Goal: Information Seeking & Learning: Learn about a topic

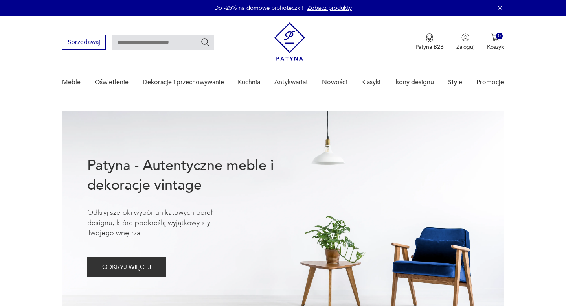
click at [338, 83] on link "Nowości" at bounding box center [334, 82] width 25 height 30
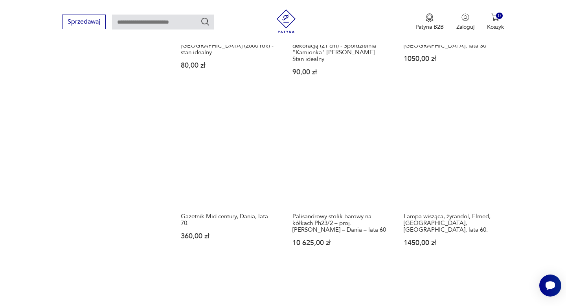
scroll to position [880, 0]
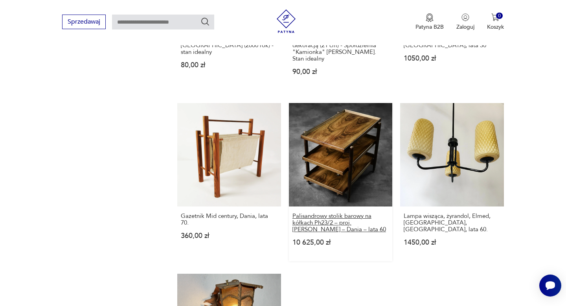
click at [328, 213] on h3 "Palisandrowy stolik barowy na kółkach Ph23/2 – proj. [PERSON_NAME] – Dania – la…" at bounding box center [340, 223] width 96 height 20
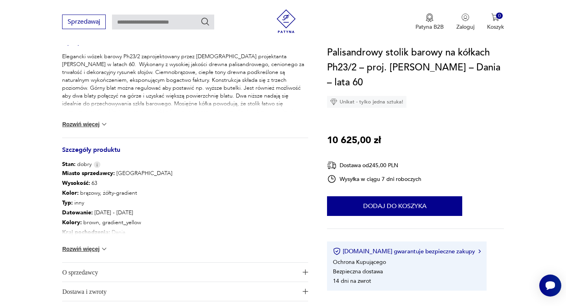
scroll to position [426, 0]
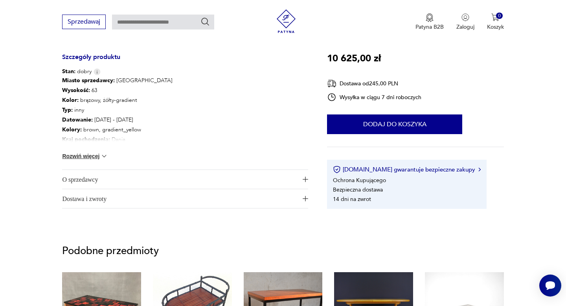
click at [79, 180] on span "O sprzedawcy" at bounding box center [179, 179] width 235 height 19
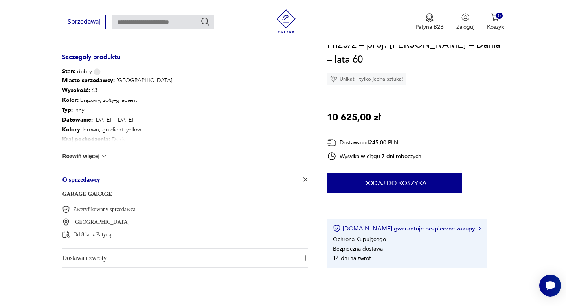
click at [89, 193] on link "GARAGE GARAGE" at bounding box center [86, 194] width 49 height 6
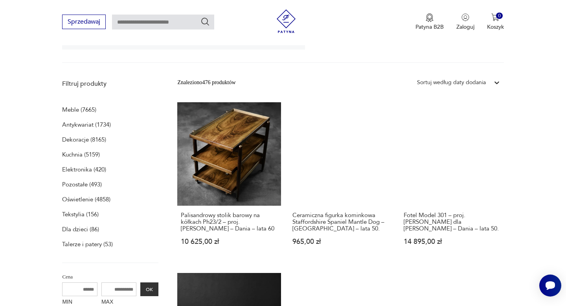
scroll to position [206, 0]
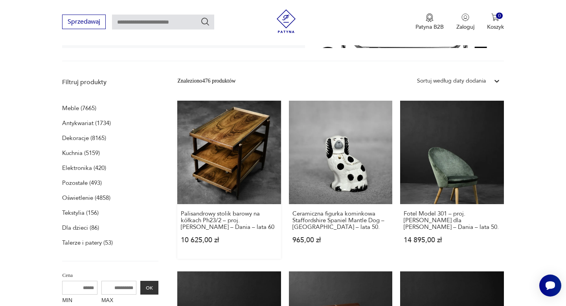
click at [233, 148] on link "Palisandrowy stolik barowy na kółkach Ph23/2 – proj. [PERSON_NAME] – Dania – la…" at bounding box center [228, 180] width 103 height 158
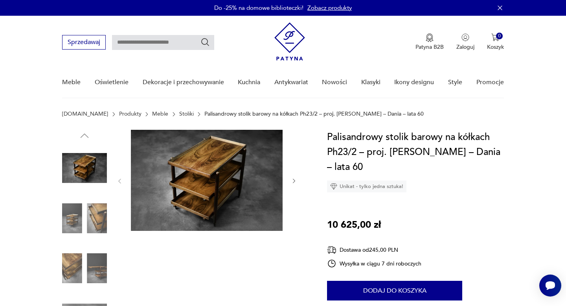
click at [225, 181] on img at bounding box center [207, 180] width 152 height 101
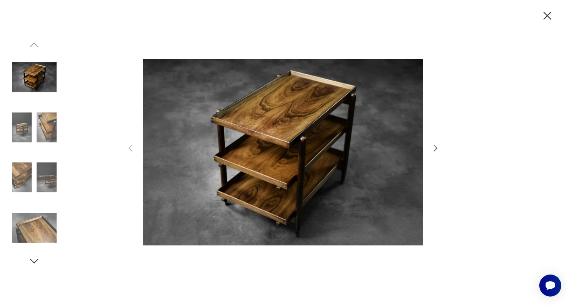
click at [436, 148] on icon "button" at bounding box center [436, 148] width 4 height 6
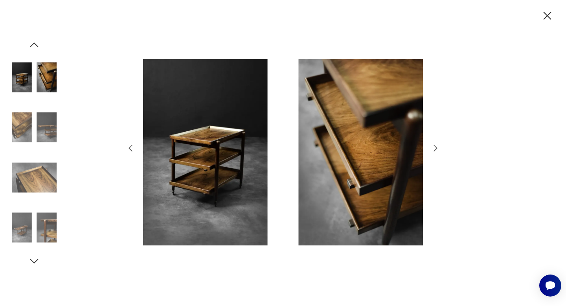
click at [436, 148] on icon "button" at bounding box center [436, 148] width 4 height 6
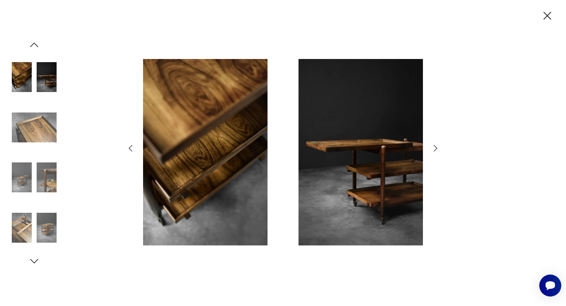
click at [436, 148] on icon "button" at bounding box center [436, 148] width 4 height 6
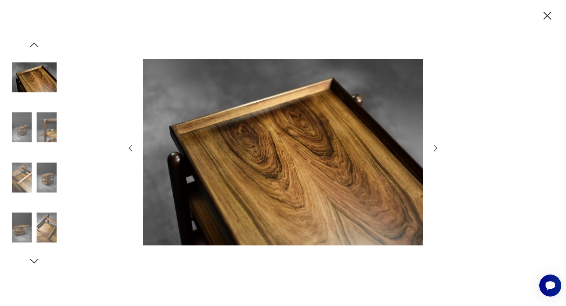
click at [436, 148] on icon "button" at bounding box center [436, 148] width 4 height 6
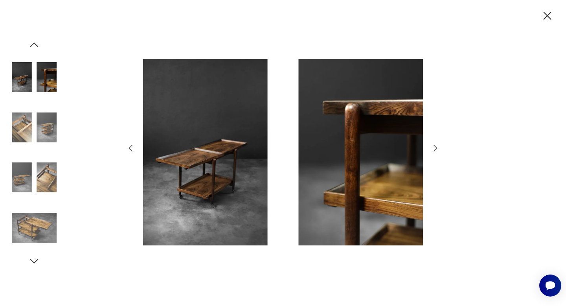
click at [436, 148] on icon "button" at bounding box center [436, 148] width 4 height 6
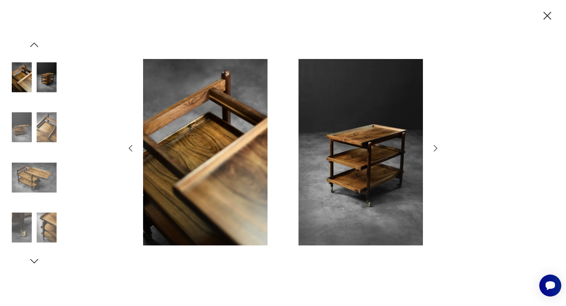
click at [436, 148] on icon "button" at bounding box center [436, 148] width 4 height 6
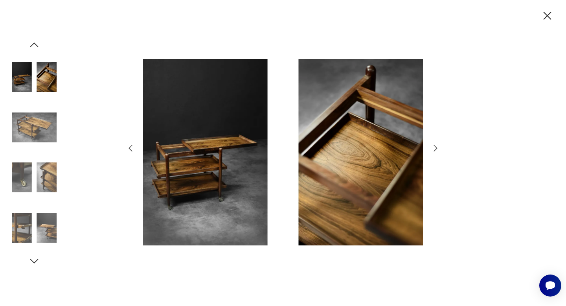
click at [436, 148] on icon "button" at bounding box center [436, 148] width 4 height 6
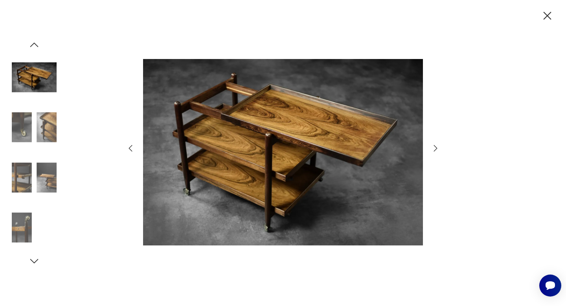
click at [436, 148] on icon "button" at bounding box center [436, 148] width 4 height 6
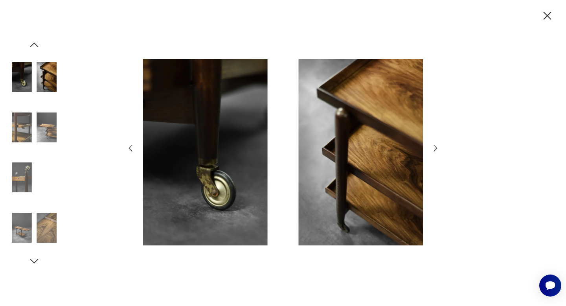
click at [436, 148] on icon "button" at bounding box center [436, 148] width 4 height 6
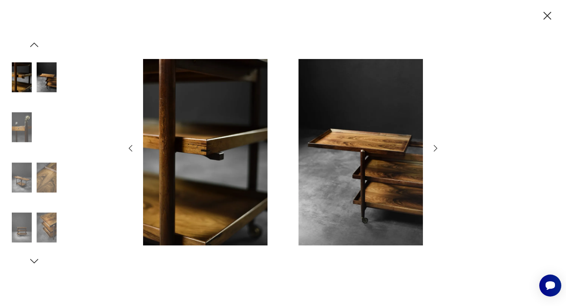
click at [436, 148] on icon "button" at bounding box center [436, 148] width 4 height 6
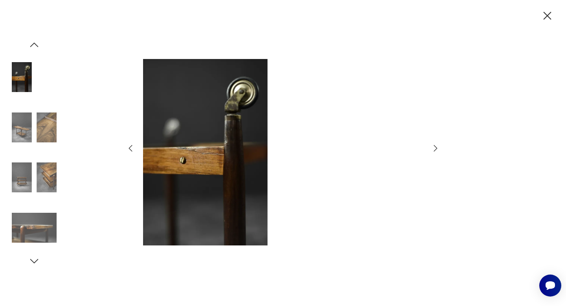
click at [436, 148] on icon "button" at bounding box center [436, 148] width 4 height 6
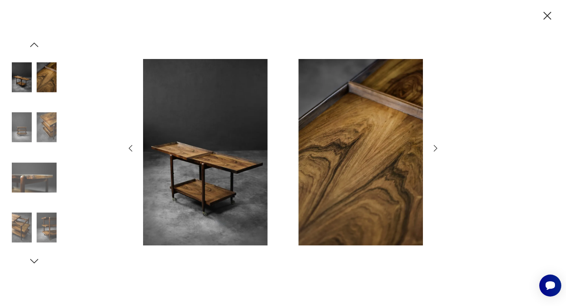
click at [436, 148] on icon "button" at bounding box center [436, 148] width 4 height 6
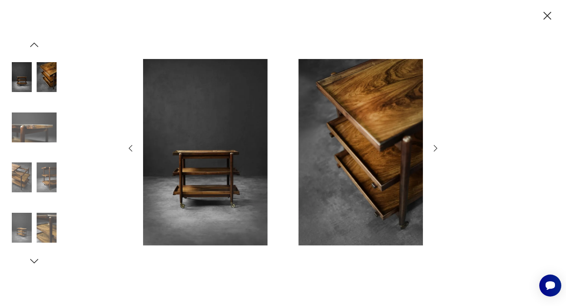
click at [436, 148] on icon "button" at bounding box center [436, 148] width 4 height 6
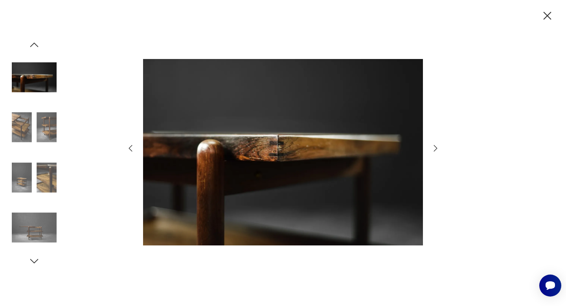
click at [436, 148] on icon "button" at bounding box center [436, 148] width 4 height 6
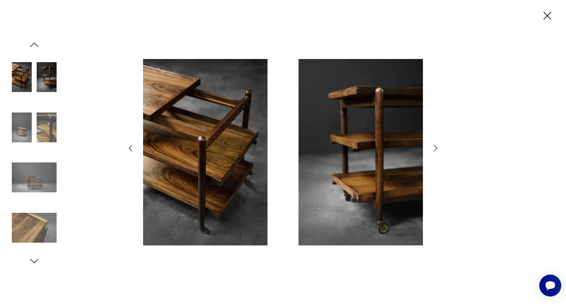
click at [436, 148] on icon "button" at bounding box center [436, 148] width 4 height 6
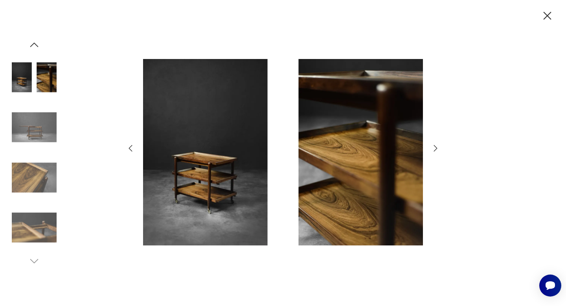
click at [436, 148] on icon "button" at bounding box center [436, 148] width 4 height 6
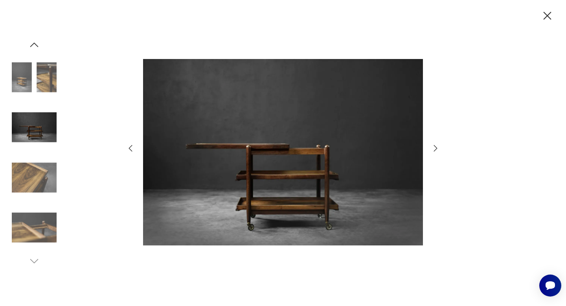
click at [436, 148] on icon "button" at bounding box center [436, 148] width 4 height 6
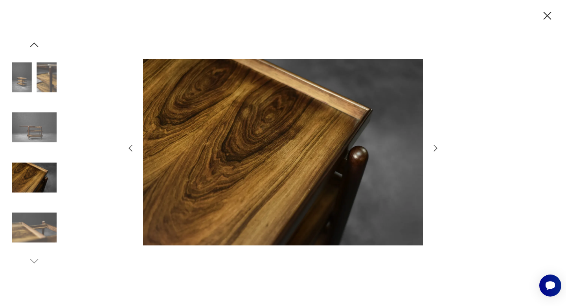
click at [436, 148] on icon "button" at bounding box center [436, 148] width 4 height 6
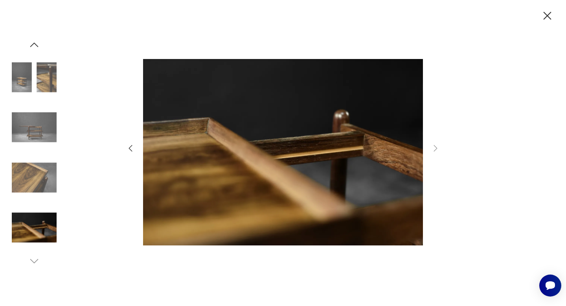
click at [548, 15] on icon "button" at bounding box center [547, 16] width 14 height 14
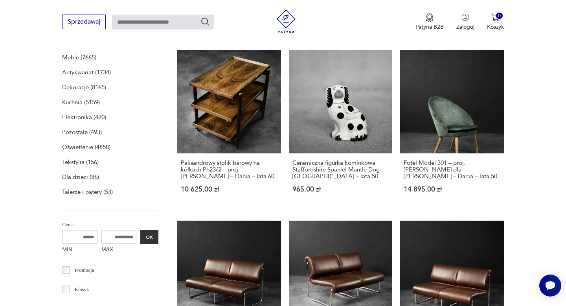
scroll to position [260, 0]
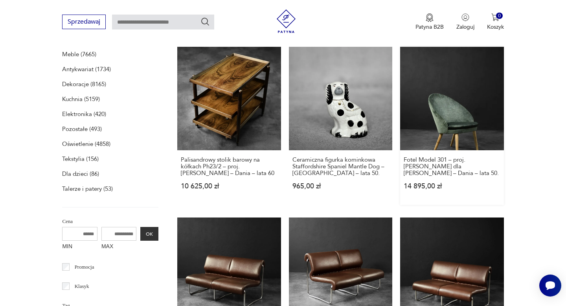
click at [442, 118] on link "Fotel Model 301 – proj. [PERSON_NAME] dla [PERSON_NAME] – Dania – lata 50. 14 8…" at bounding box center [451, 126] width 103 height 158
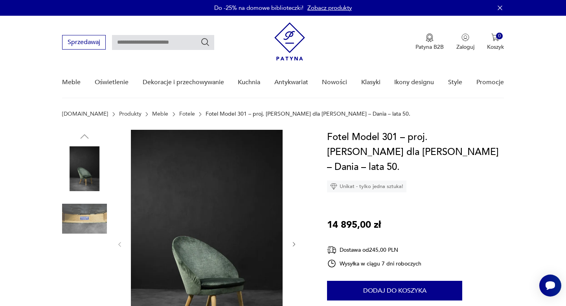
click at [198, 214] on img at bounding box center [207, 243] width 152 height 227
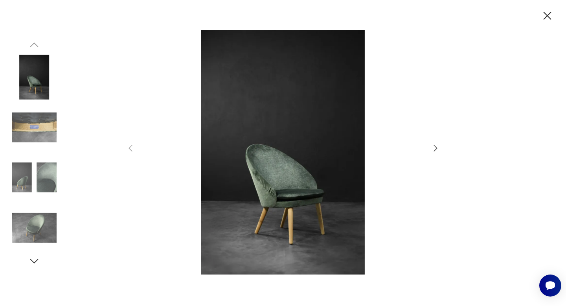
click at [435, 148] on icon "button" at bounding box center [435, 147] width 9 height 9
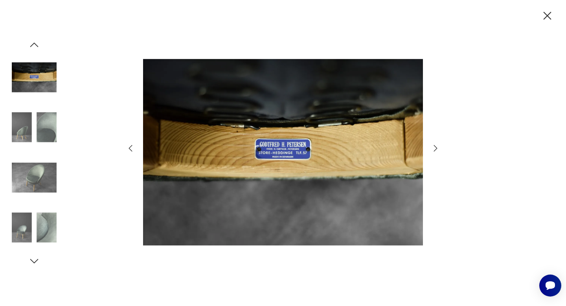
click at [547, 14] on icon "button" at bounding box center [547, 16] width 14 height 14
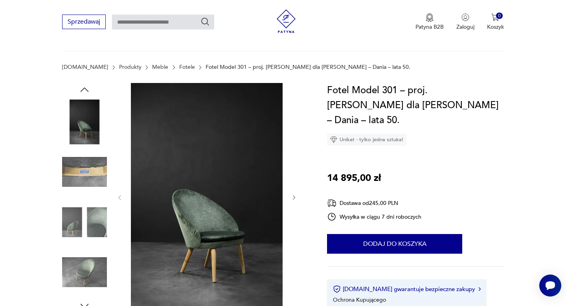
scroll to position [33, 0]
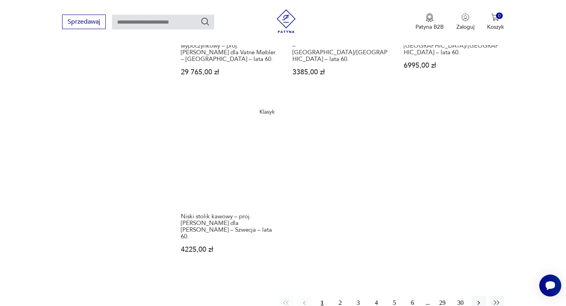
scroll to position [1077, 0]
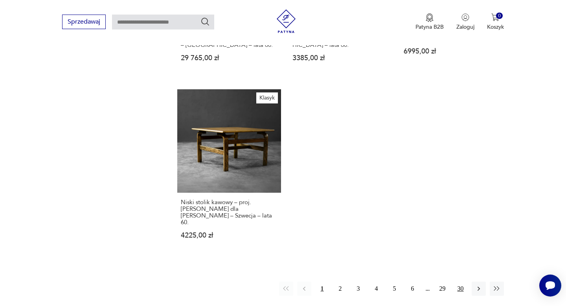
click at [461, 281] on button "30" at bounding box center [460, 288] width 14 height 14
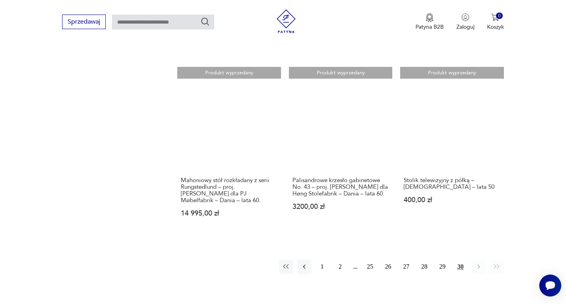
scroll to position [753, 0]
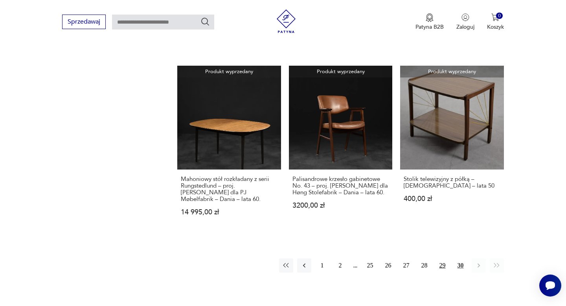
click at [441, 258] on button "29" at bounding box center [442, 265] width 14 height 14
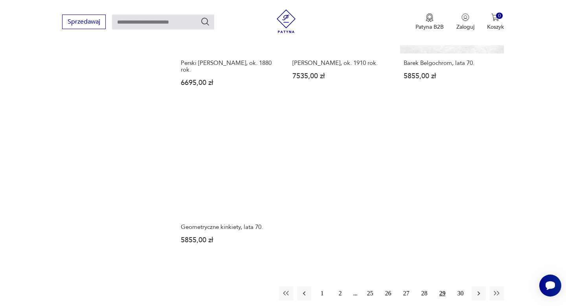
scroll to position [1041, 0]
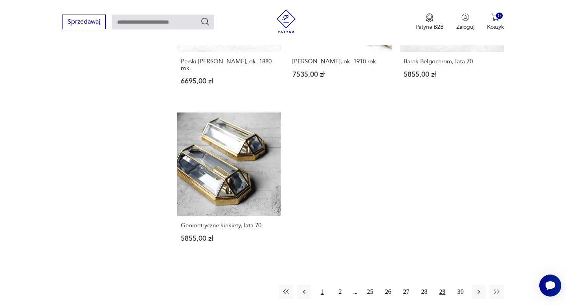
click at [323, 285] on button "1" at bounding box center [322, 291] width 14 height 14
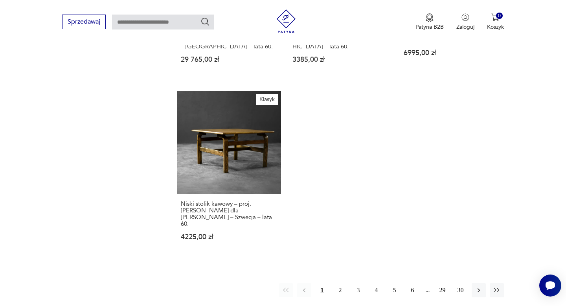
scroll to position [1078, 0]
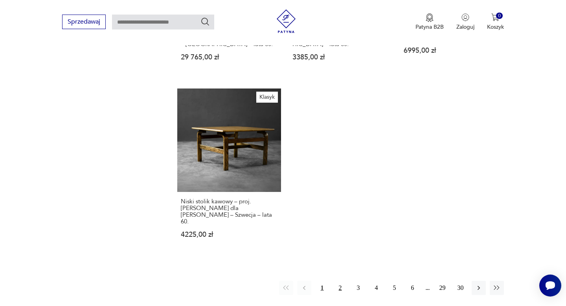
click at [341, 280] on button "2" at bounding box center [340, 287] width 14 height 14
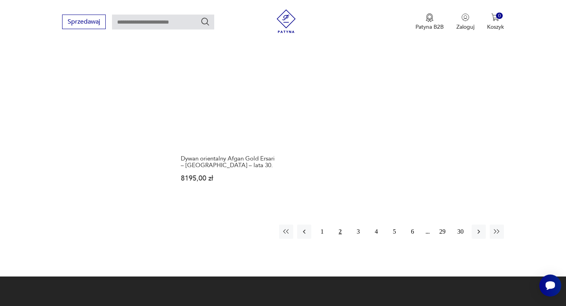
scroll to position [1135, 0]
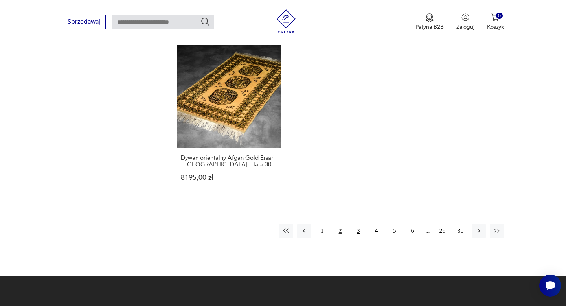
click at [358, 224] on button "3" at bounding box center [358, 231] width 14 height 14
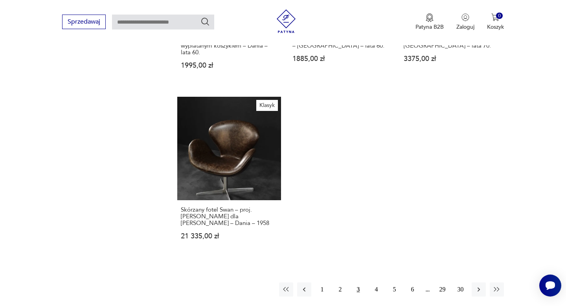
scroll to position [1085, 0]
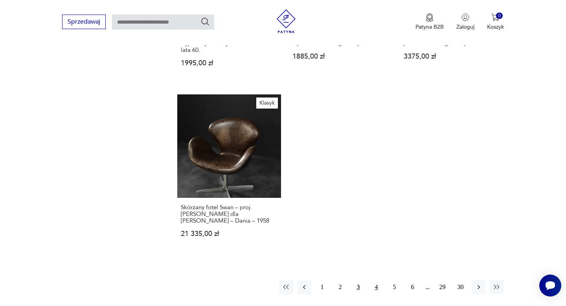
click at [378, 280] on button "4" at bounding box center [376, 287] width 14 height 14
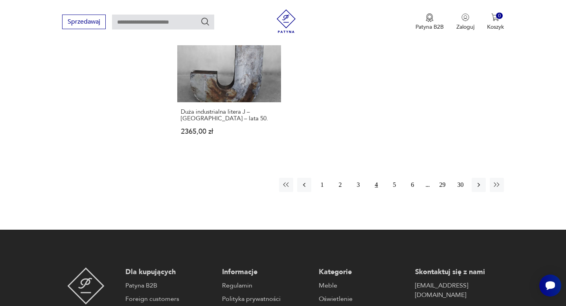
scroll to position [1180, 0]
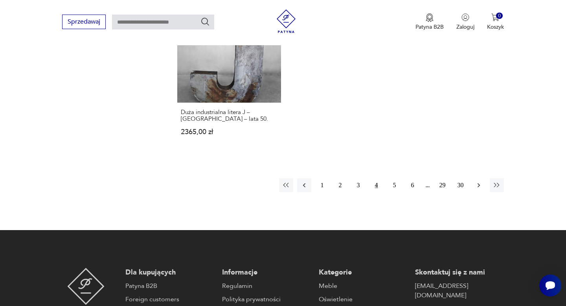
click at [479, 181] on icon "button" at bounding box center [479, 185] width 8 height 8
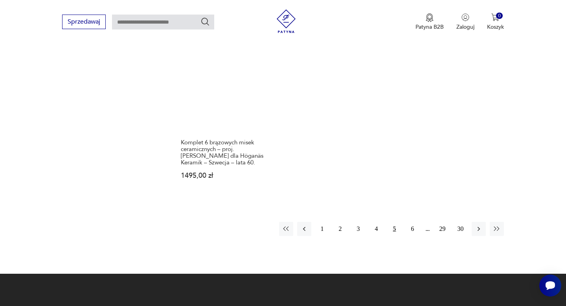
scroll to position [1156, 0]
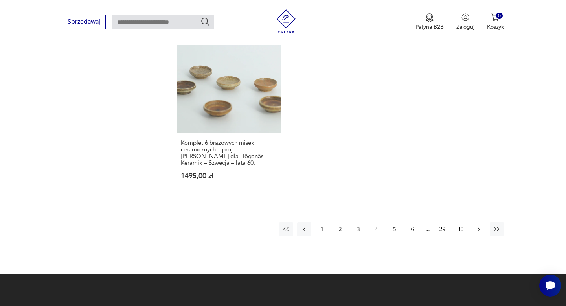
click at [477, 225] on icon "button" at bounding box center [479, 229] width 8 height 8
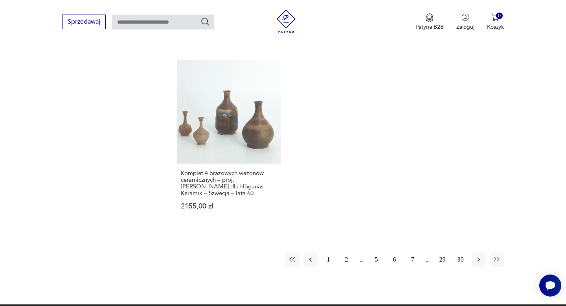
scroll to position [1147, 0]
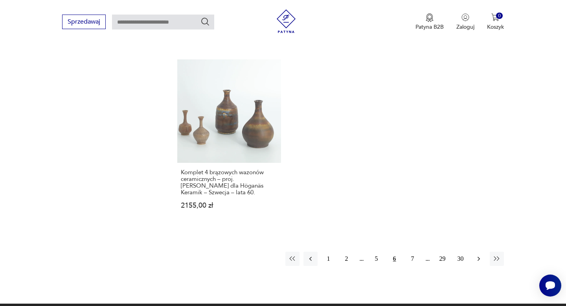
click at [481, 255] on icon "button" at bounding box center [479, 259] width 8 height 8
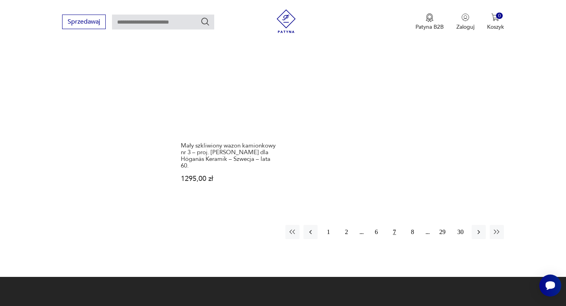
scroll to position [1167, 0]
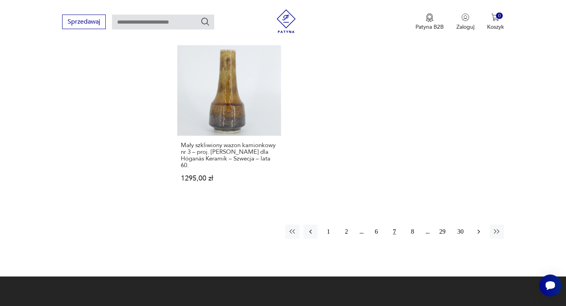
click at [480, 227] on icon "button" at bounding box center [479, 231] width 8 height 8
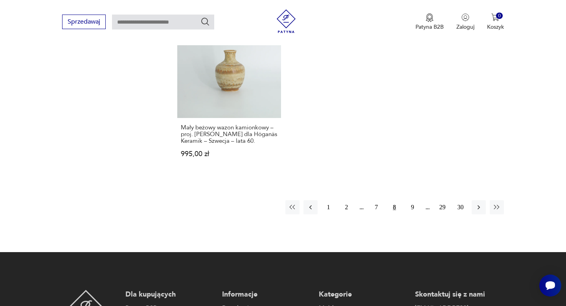
scroll to position [1184, 0]
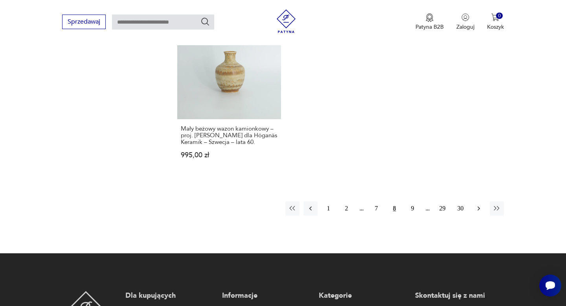
click at [478, 206] on icon "button" at bounding box center [478, 208] width 2 height 4
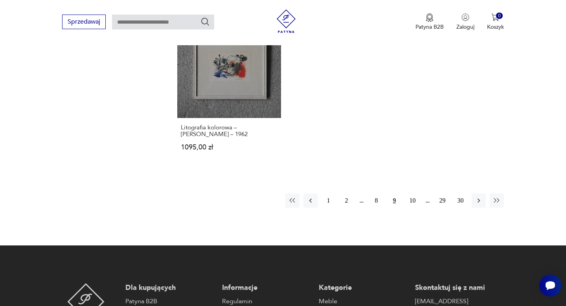
scroll to position [1169, 0]
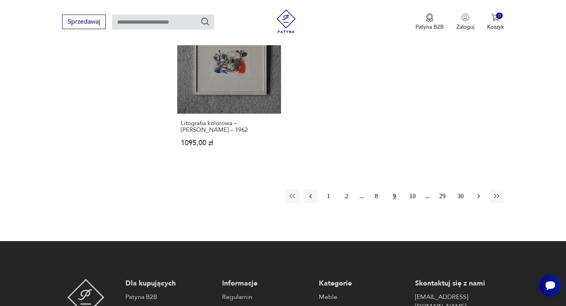
click at [478, 194] on icon "button" at bounding box center [478, 196] width 2 height 4
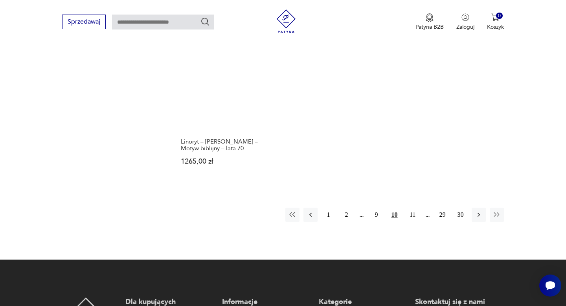
scroll to position [1120, 0]
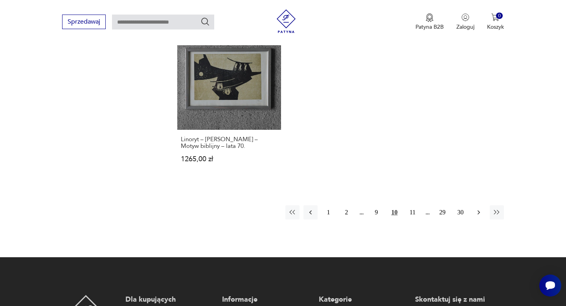
click at [479, 210] on icon "button" at bounding box center [478, 212] width 2 height 4
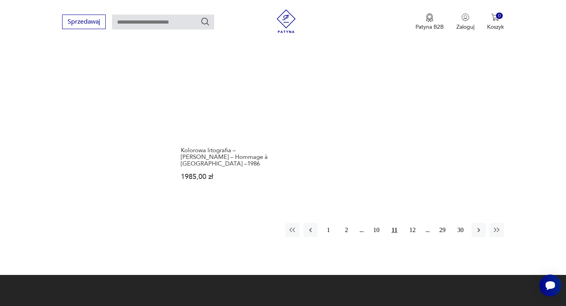
scroll to position [1127, 0]
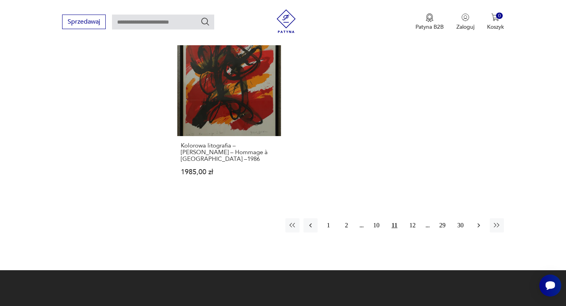
click at [478, 223] on icon "button" at bounding box center [478, 225] width 2 height 4
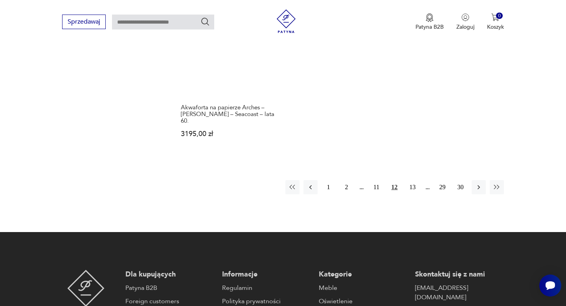
scroll to position [1173, 0]
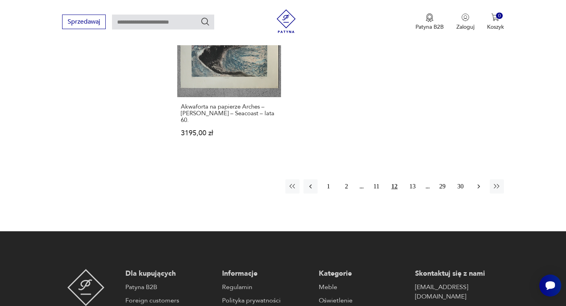
click at [480, 182] on icon "button" at bounding box center [479, 186] width 8 height 8
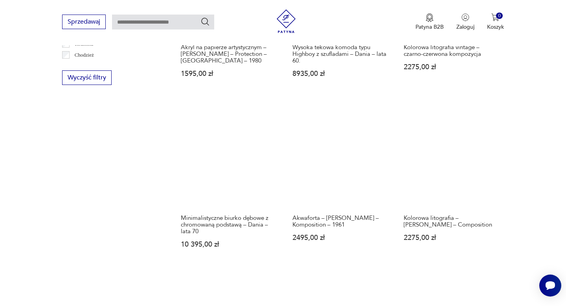
scroll to position [464, 0]
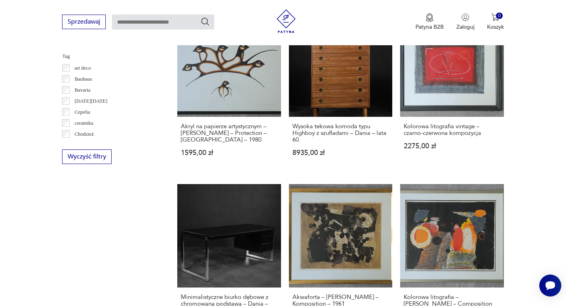
scroll to position [1173, 0]
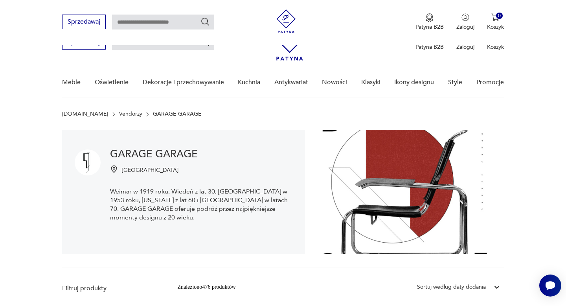
scroll to position [1169, 0]
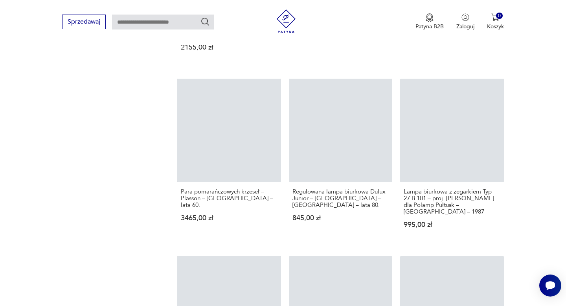
scroll to position [1167, 0]
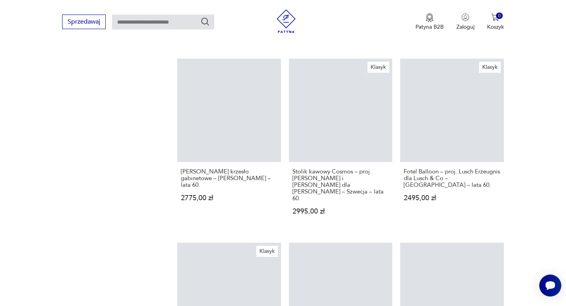
scroll to position [1180, 0]
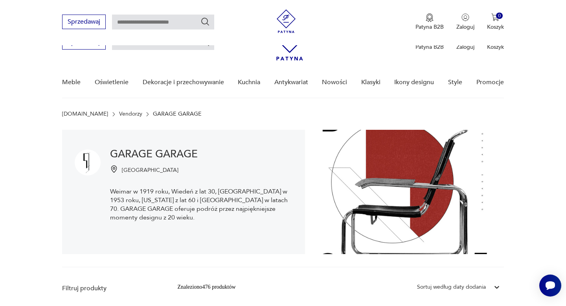
scroll to position [1078, 0]
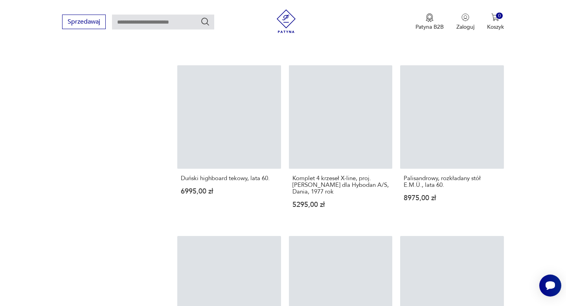
scroll to position [1041, 0]
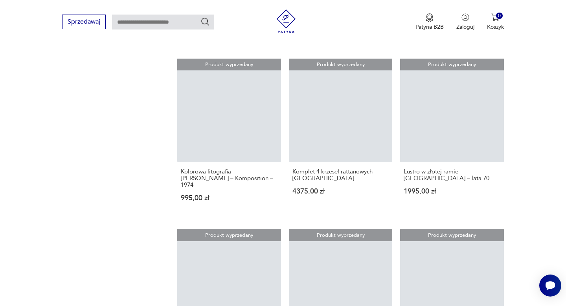
scroll to position [753, 0]
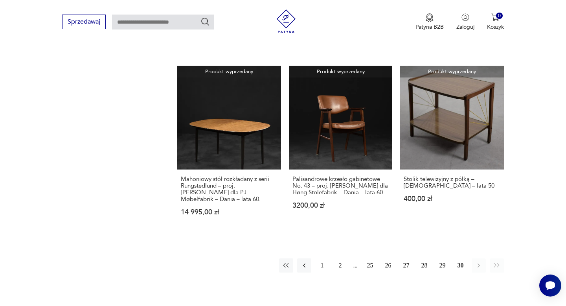
scroll to position [973, 0]
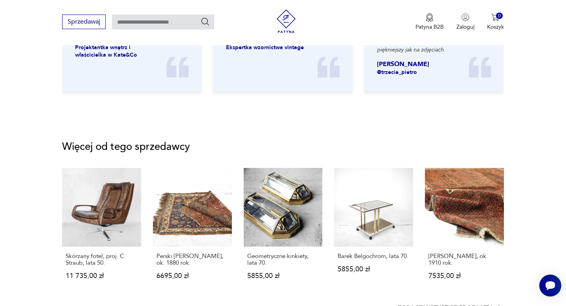
scroll to position [426, 0]
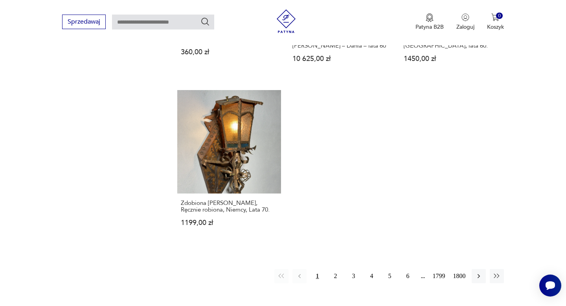
scroll to position [1067, 0]
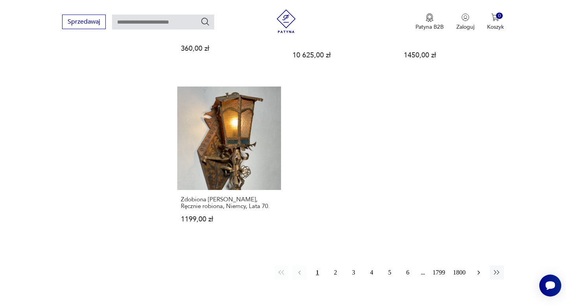
click at [478, 270] on icon "button" at bounding box center [478, 272] width 2 height 4
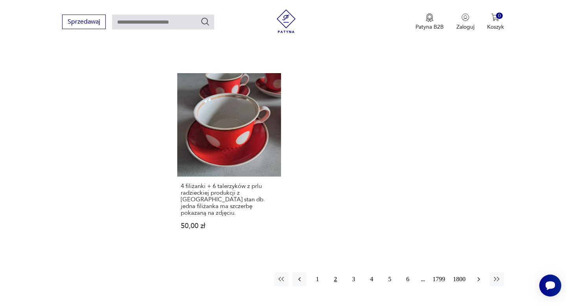
click at [478, 275] on icon "button" at bounding box center [479, 279] width 8 height 8
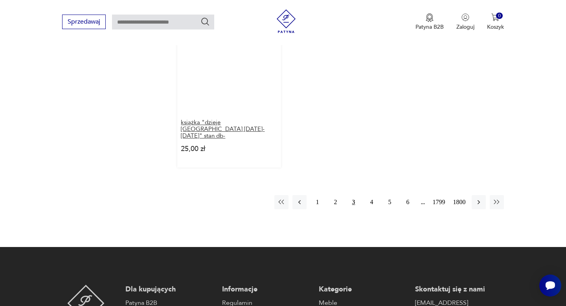
scroll to position [1087, 0]
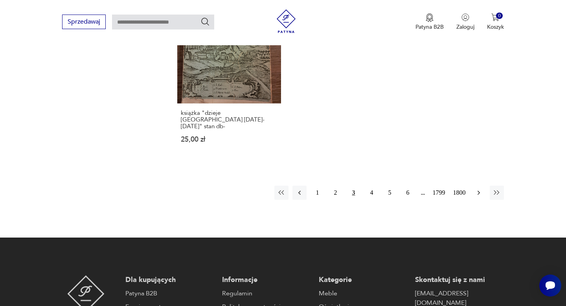
click at [479, 189] on icon "button" at bounding box center [479, 193] width 8 height 8
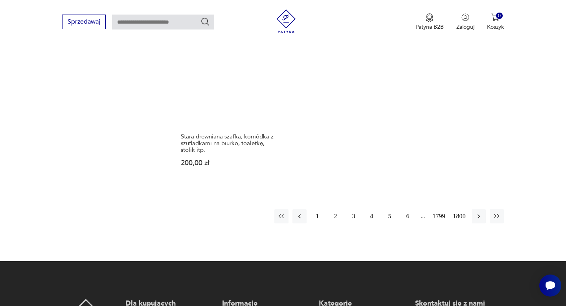
scroll to position [1064, 0]
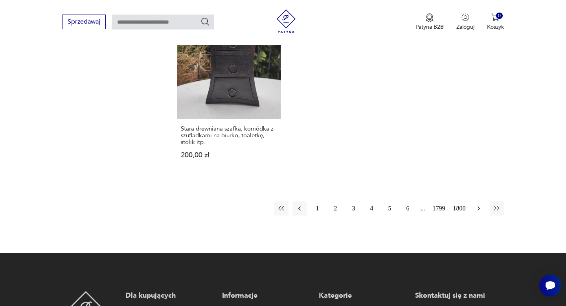
click at [478, 204] on icon "button" at bounding box center [479, 208] width 8 height 8
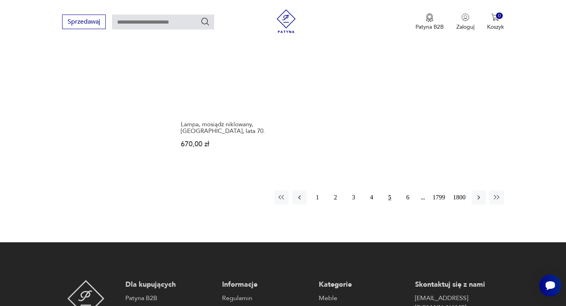
scroll to position [1077, 0]
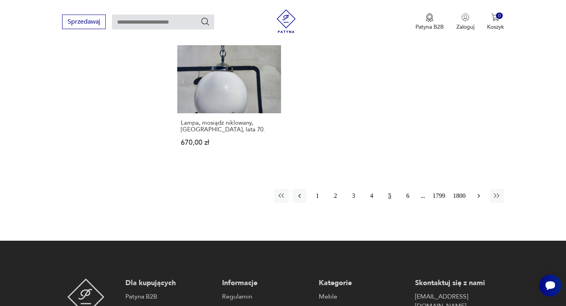
click at [479, 192] on icon "button" at bounding box center [479, 196] width 8 height 8
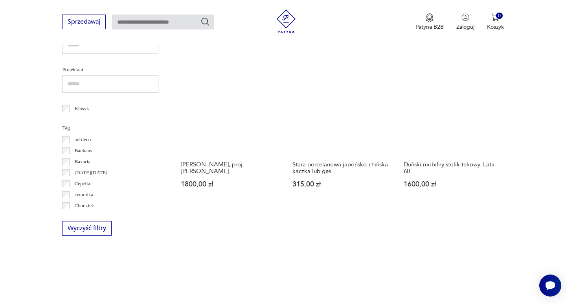
scroll to position [384, 0]
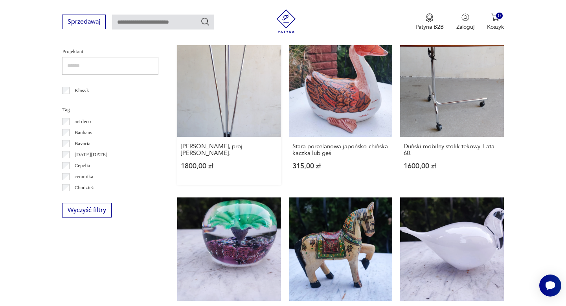
click at [232, 84] on link "[PERSON_NAME], proj. [PERSON_NAME]. 1800,00 zł" at bounding box center [228, 108] width 103 height 151
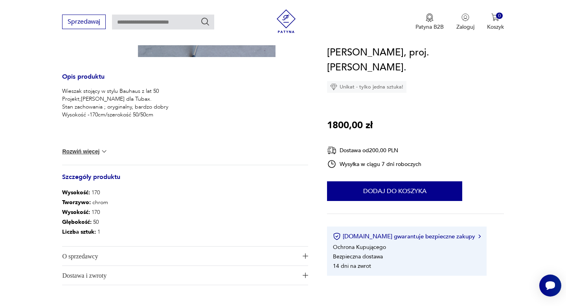
scroll to position [386, 0]
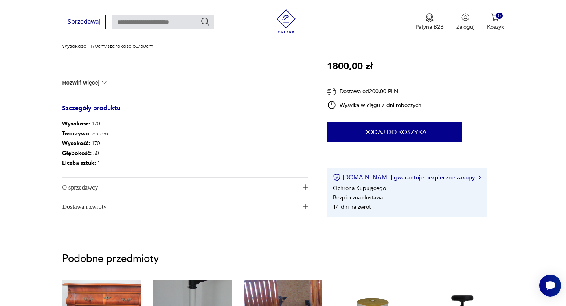
click at [97, 187] on span "O sprzedawcy" at bounding box center [179, 187] width 235 height 19
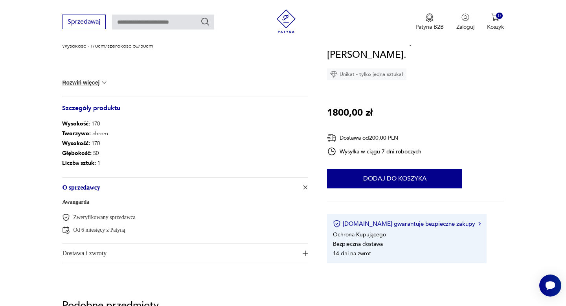
click at [76, 201] on link "Awangarda" at bounding box center [75, 202] width 27 height 6
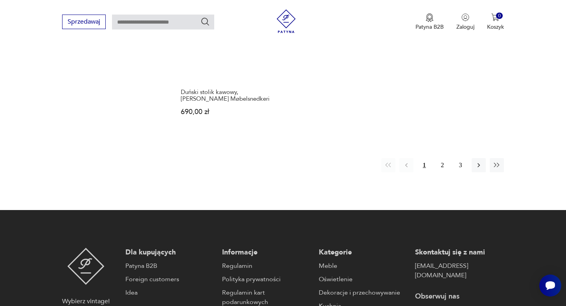
scroll to position [1157, 0]
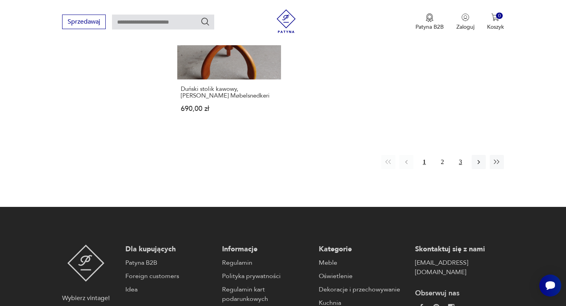
click at [461, 156] on button "3" at bounding box center [460, 162] width 14 height 14
